Goal: Task Accomplishment & Management: Manage account settings

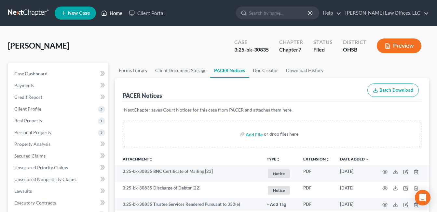
click at [115, 13] on link "Home" at bounding box center [112, 13] width 28 height 12
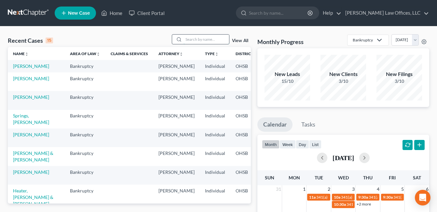
click at [201, 40] on input "search" at bounding box center [207, 39] width 46 height 9
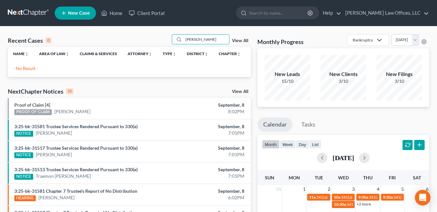
type input "[PERSON_NAME]"
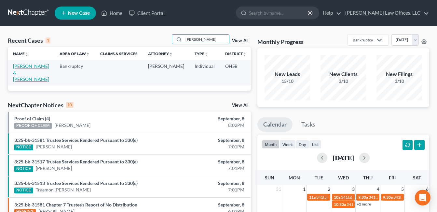
click at [18, 72] on link "[PERSON_NAME] & [PERSON_NAME]" at bounding box center [31, 72] width 36 height 19
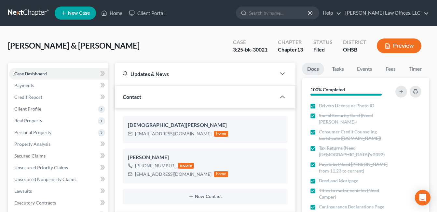
scroll to position [163, 0]
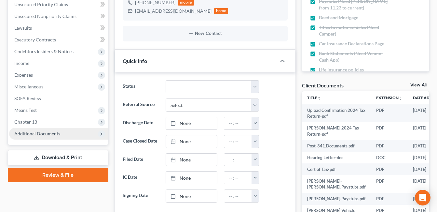
click at [56, 134] on span "Additional Documents" at bounding box center [37, 134] width 46 height 6
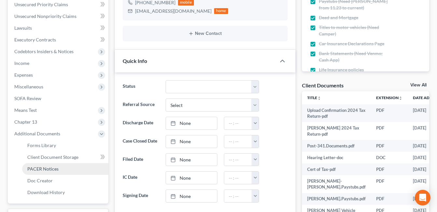
click at [55, 172] on link "PACER Notices" at bounding box center [65, 169] width 86 height 12
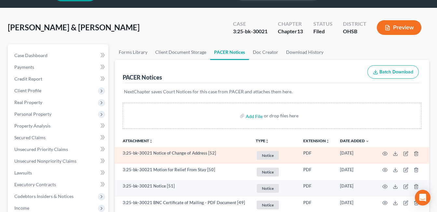
scroll to position [33, 0]
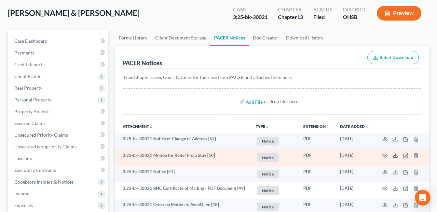
click at [396, 156] on icon at bounding box center [395, 155] width 5 height 5
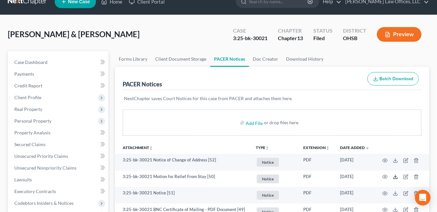
scroll to position [0, 0]
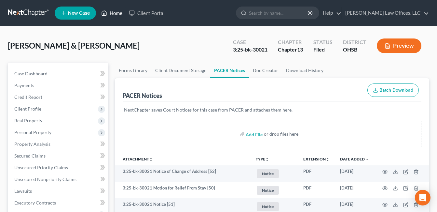
click at [110, 13] on link "Home" at bounding box center [112, 13] width 28 height 12
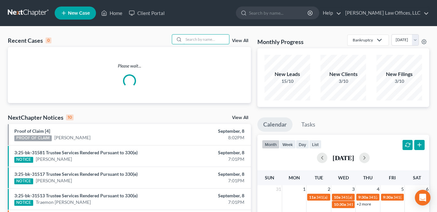
click at [195, 42] on input "search" at bounding box center [207, 39] width 46 height 9
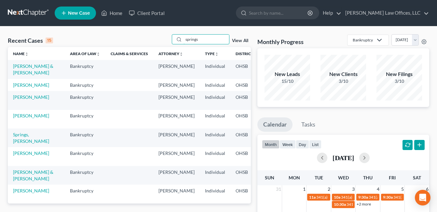
type input "springs"
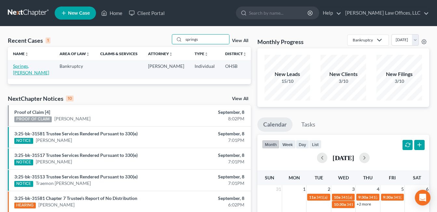
click at [19, 72] on link "Springs, [PERSON_NAME]" at bounding box center [31, 69] width 36 height 12
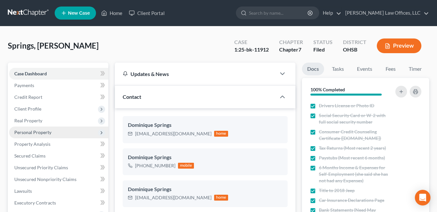
scroll to position [33, 0]
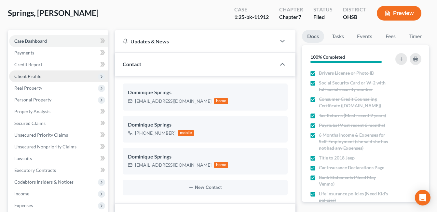
click at [27, 75] on span "Client Profile" at bounding box center [27, 76] width 27 height 6
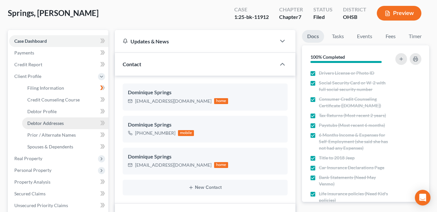
click at [42, 123] on span "Debtor Addresses" at bounding box center [45, 123] width 36 height 6
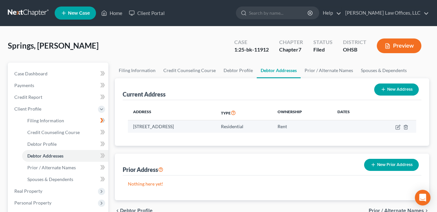
drag, startPoint x: 220, startPoint y: 126, endPoint x: 128, endPoint y: 126, distance: 91.8
click at [128, 126] on td "[STREET_ADDRESS]" at bounding box center [172, 126] width 88 height 12
drag, startPoint x: 135, startPoint y: 126, endPoint x: 144, endPoint y: 125, distance: 8.8
copy td "[STREET_ADDRESS]"
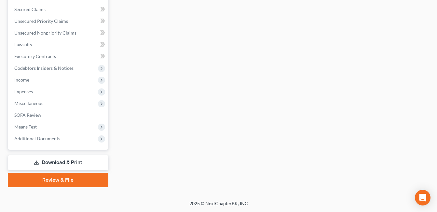
click at [70, 159] on link "Download & Print" at bounding box center [58, 162] width 101 height 15
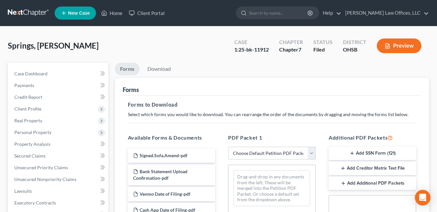
click at [312, 152] on select "Choose Default Petition PDF Packet Complete Bankruptcy Petition (all forms and …" at bounding box center [272, 152] width 88 height 13
select select "2"
click at [228, 146] on select "Choose Default Petition PDF Packet Complete Bankruptcy Petition (all forms and …" at bounding box center [272, 152] width 88 height 13
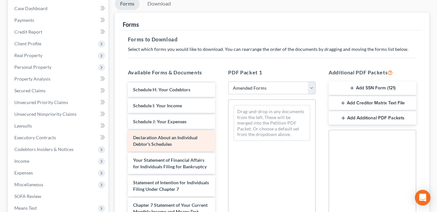
scroll to position [163, 0]
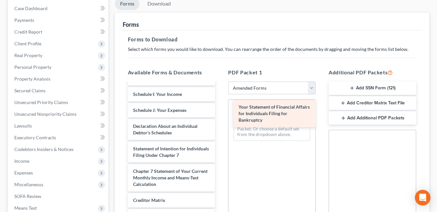
drag, startPoint x: 179, startPoint y: 150, endPoint x: 284, endPoint y: 109, distance: 113.4
click at [221, 109] on div "Your Statement of Financial Affairs for Individuals Filing for Bankruptcy Volun…" at bounding box center [172, 94] width 98 height 348
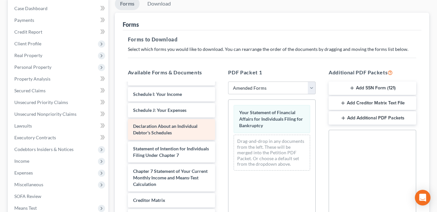
click at [184, 126] on span "Declaration About an Individual Debtor's Schedules" at bounding box center [165, 129] width 64 height 12
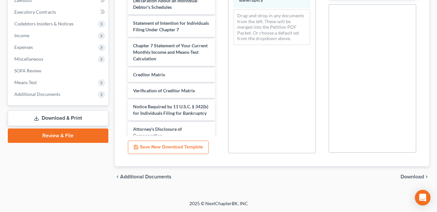
click at [416, 176] on span "Download" at bounding box center [412, 176] width 23 height 5
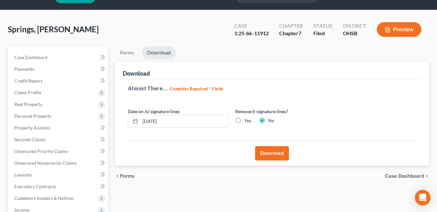
scroll to position [16, 0]
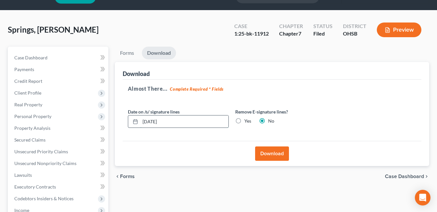
click at [154, 121] on input "[DATE]" at bounding box center [184, 121] width 88 height 12
type input "[DATE]"
click at [278, 154] on button "Download" at bounding box center [272, 153] width 34 height 14
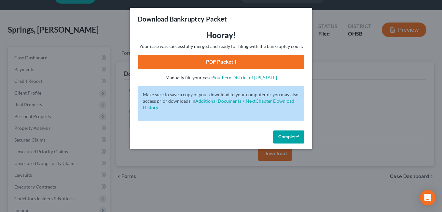
click at [220, 60] on link "PDF Packet 1" at bounding box center [221, 62] width 167 height 14
click at [288, 138] on span "Complete!" at bounding box center [288, 137] width 21 height 6
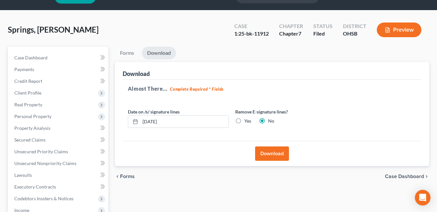
scroll to position [0, 0]
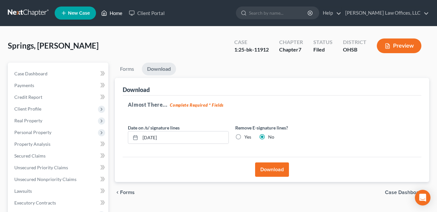
drag, startPoint x: 116, startPoint y: 9, endPoint x: 115, endPoint y: 21, distance: 12.1
click at [116, 9] on link "Home" at bounding box center [112, 13] width 28 height 12
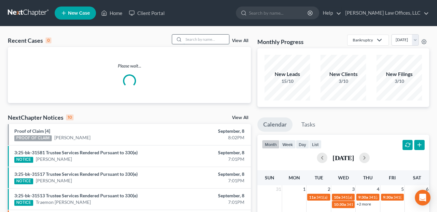
click at [202, 39] on input "search" at bounding box center [207, 39] width 46 height 9
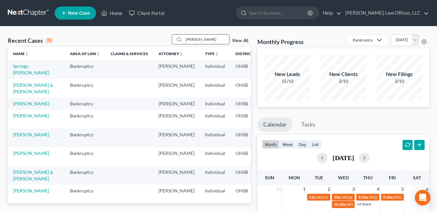
type input "[PERSON_NAME]"
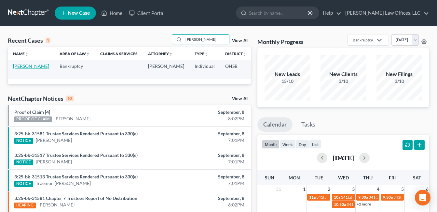
click at [15, 69] on link "[PERSON_NAME]" at bounding box center [31, 66] width 36 height 6
select select "3"
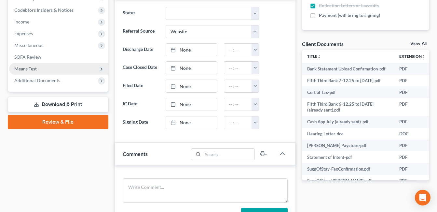
scroll to position [195, 0]
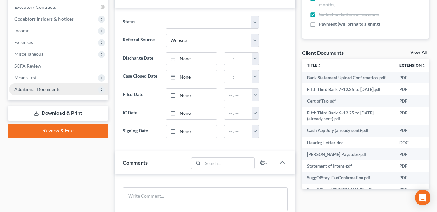
click at [47, 87] on span "Additional Documents" at bounding box center [37, 89] width 46 height 6
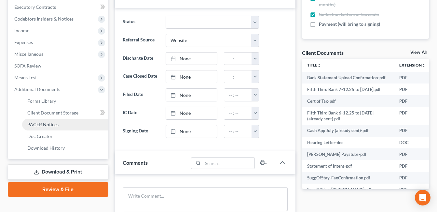
click at [65, 122] on link "PACER Notices" at bounding box center [65, 124] width 86 height 12
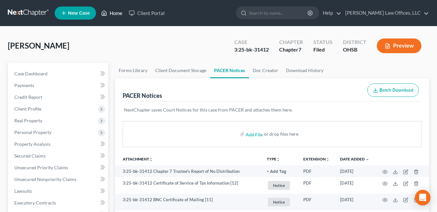
drag, startPoint x: 117, startPoint y: 14, endPoint x: 186, endPoint y: 46, distance: 76.2
click at [117, 14] on link "Home" at bounding box center [112, 13] width 28 height 12
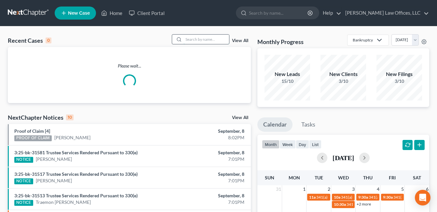
click at [193, 40] on input "search" at bounding box center [207, 39] width 46 height 9
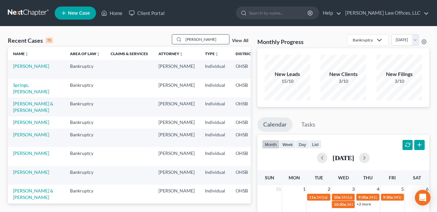
type input "[PERSON_NAME]"
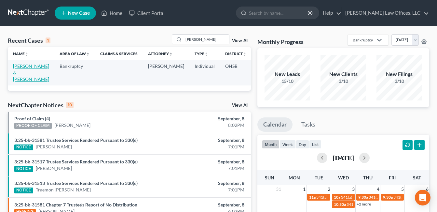
click at [18, 75] on link "[PERSON_NAME] & [PERSON_NAME]" at bounding box center [31, 72] width 36 height 19
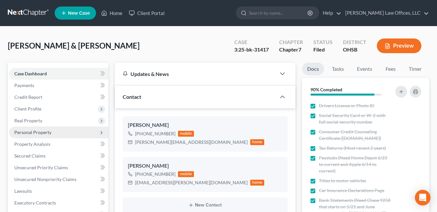
scroll to position [130, 0]
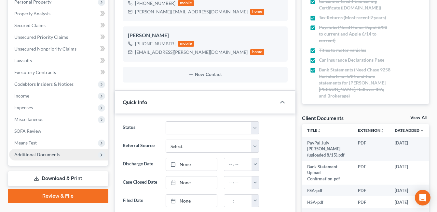
click at [37, 151] on span "Additional Documents" at bounding box center [58, 154] width 99 height 12
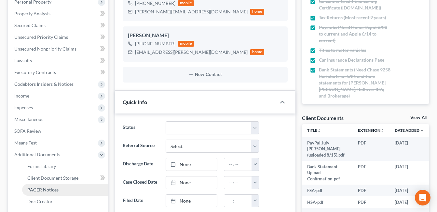
click at [44, 191] on span "PACER Notices" at bounding box center [42, 190] width 31 height 6
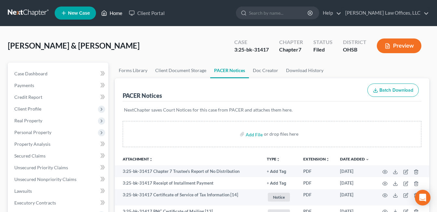
click at [112, 14] on link "Home" at bounding box center [112, 13] width 28 height 12
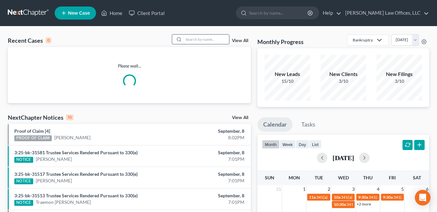
click at [210, 41] on input "search" at bounding box center [207, 39] width 46 height 9
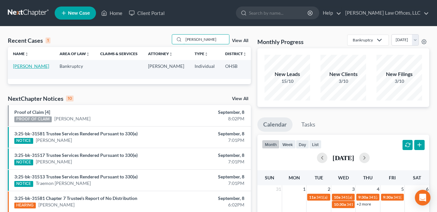
type input "[PERSON_NAME]"
click at [24, 69] on link "[PERSON_NAME]" at bounding box center [31, 66] width 36 height 6
select select "4"
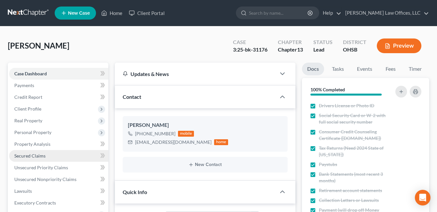
click at [25, 155] on span "Secured Claims" at bounding box center [29, 156] width 31 height 6
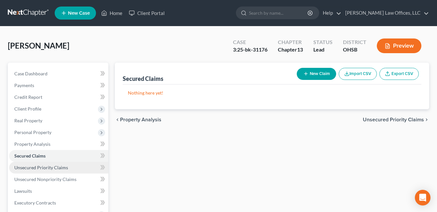
click at [39, 165] on span "Unsecured Priority Claims" at bounding box center [41, 167] width 54 height 6
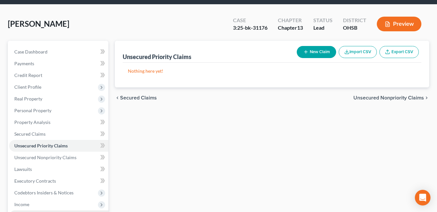
scroll to position [65, 0]
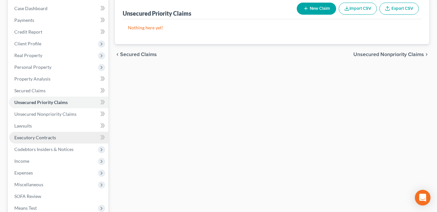
click at [47, 136] on span "Executory Contracts" at bounding box center [35, 137] width 42 height 6
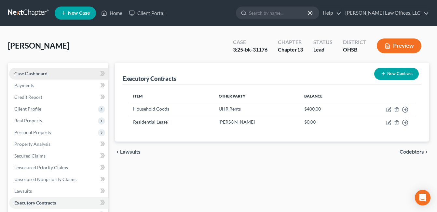
click at [36, 71] on span "Case Dashboard" at bounding box center [30, 74] width 33 height 6
select select "4"
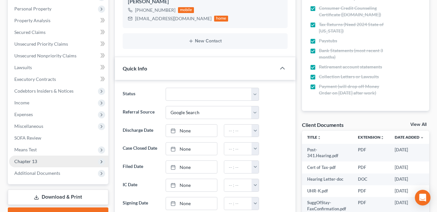
scroll to position [130, 0]
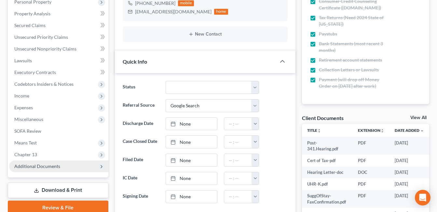
click at [45, 164] on span "Additional Documents" at bounding box center [37, 166] width 46 height 6
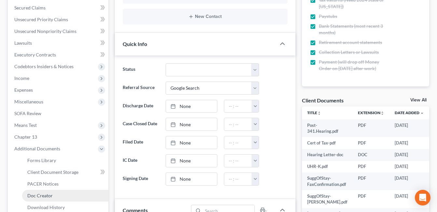
scroll to position [163, 0]
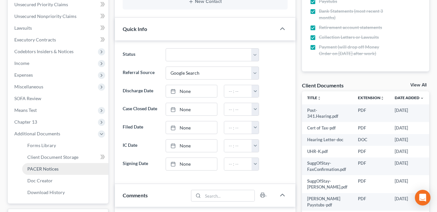
click at [51, 168] on span "PACER Notices" at bounding box center [42, 169] width 31 height 6
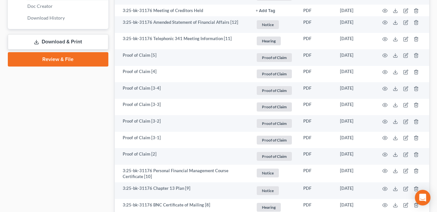
scroll to position [325, 0]
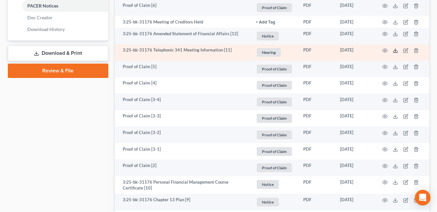
click at [395, 49] on line at bounding box center [395, 49] width 0 height 3
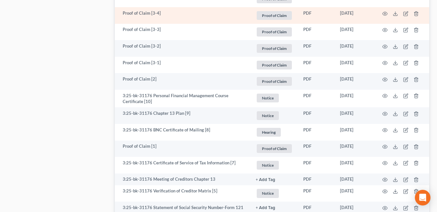
scroll to position [423, 0]
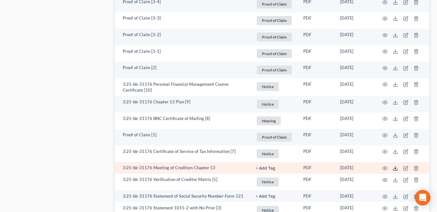
drag, startPoint x: 396, startPoint y: 168, endPoint x: 394, endPoint y: 165, distance: 3.4
click at [396, 168] on icon at bounding box center [395, 167] width 5 height 5
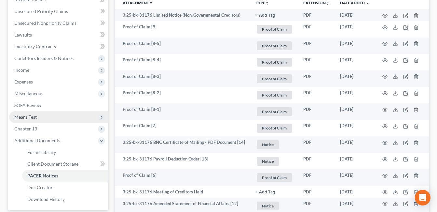
scroll to position [155, 0]
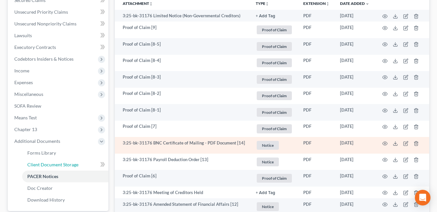
drag, startPoint x: 57, startPoint y: 163, endPoint x: 251, endPoint y: 150, distance: 194.1
click at [57, 163] on span "Client Document Storage" at bounding box center [52, 164] width 51 height 6
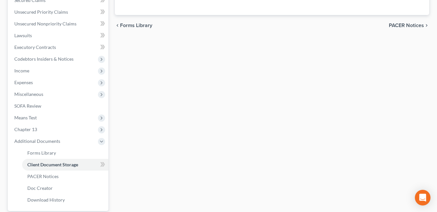
scroll to position [145, 0]
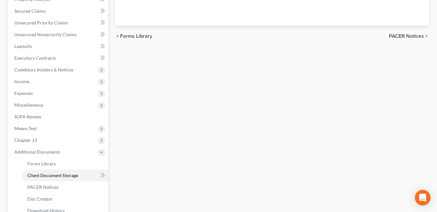
select select "7"
select select "52"
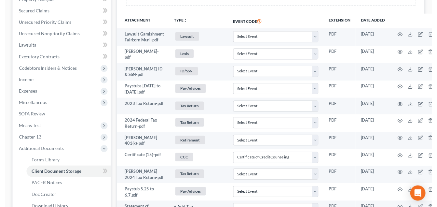
scroll to position [0, 0]
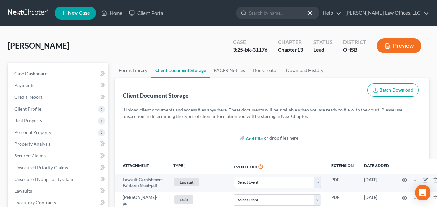
click at [254, 138] on input "file" at bounding box center [254, 138] width 16 height 12
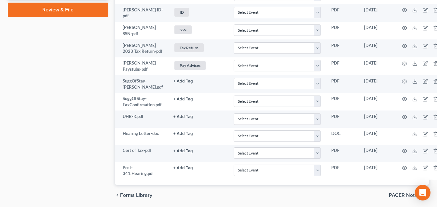
scroll to position [391, 0]
